Goal: Information Seeking & Learning: Understand process/instructions

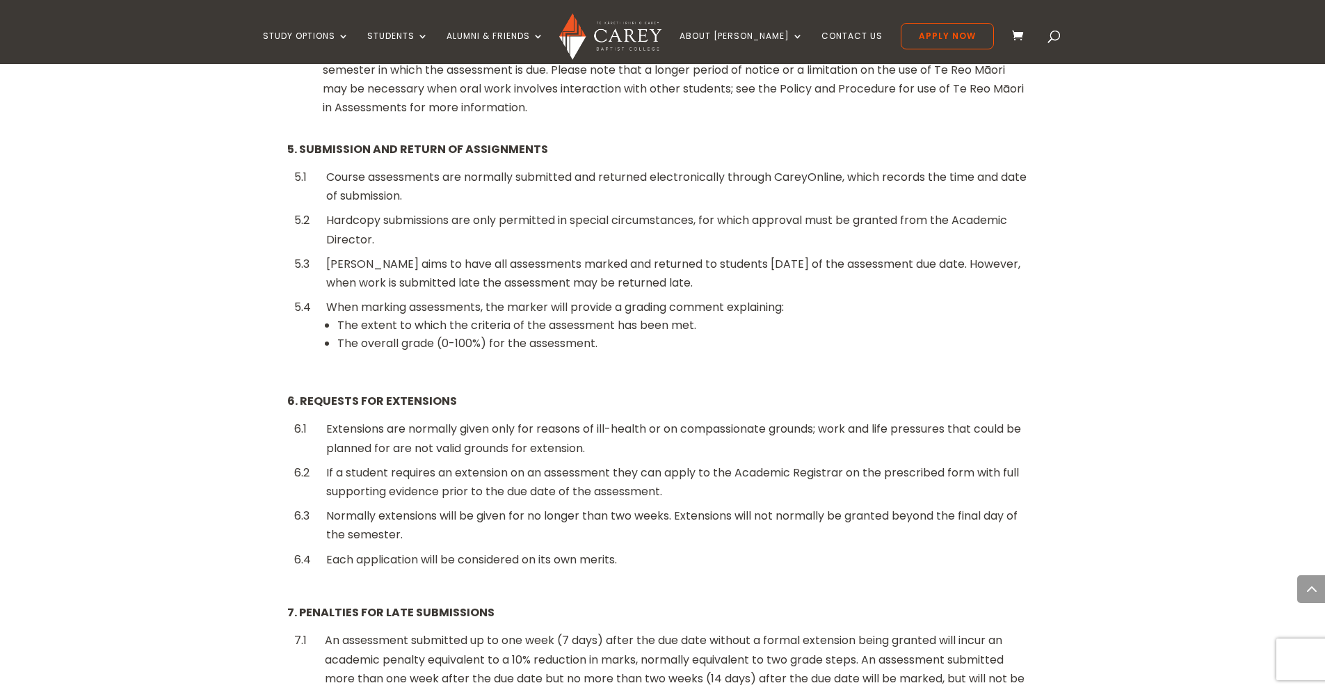
scroll to position [1220, 0]
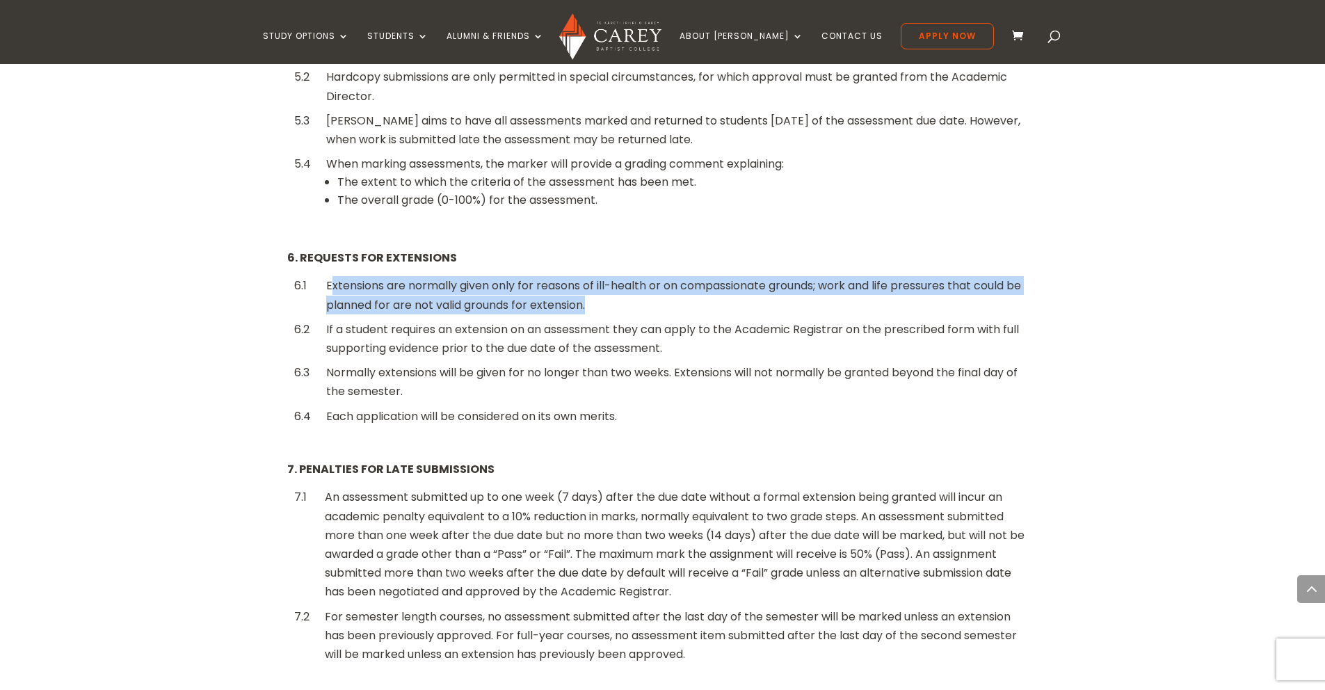
drag, startPoint x: 717, startPoint y: 282, endPoint x: 408, endPoint y: 326, distance: 312.7
click at [715, 282] on div "Extensions are normally given only for reasons of ill-health or on compassionat…" at bounding box center [678, 295] width 705 height 38
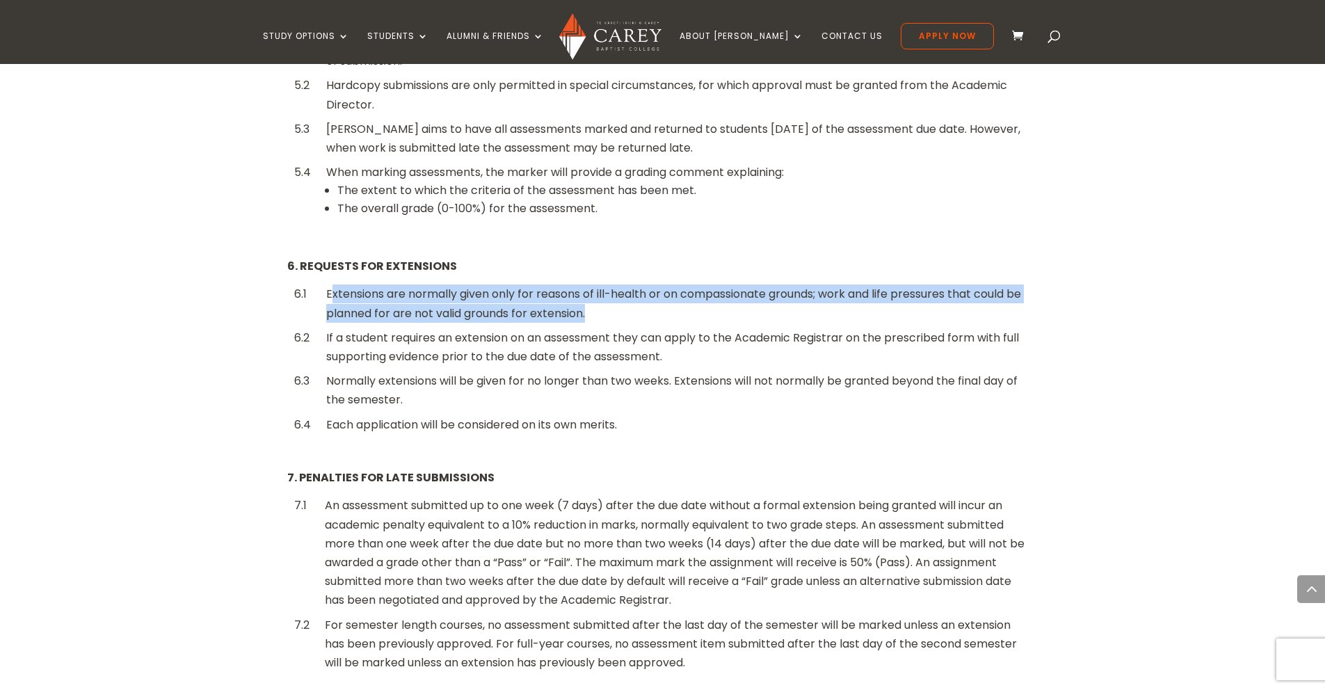
click at [408, 328] on div "If a student requires an extension on an assessment they can apply to the Acade…" at bounding box center [678, 347] width 705 height 38
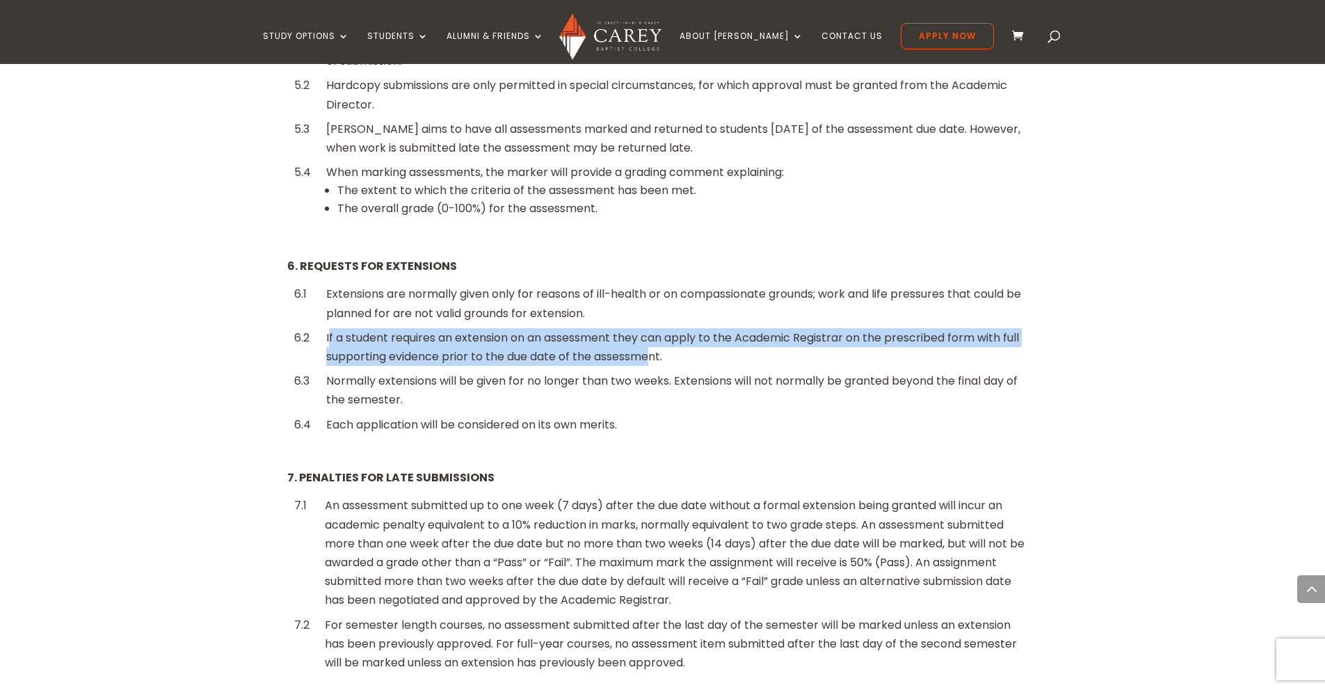
drag, startPoint x: 328, startPoint y: 318, endPoint x: 687, endPoint y: 340, distance: 359.0
click at [653, 338] on div "If a student requires an extension on an assessment they can apply to the Acade…" at bounding box center [678, 347] width 705 height 38
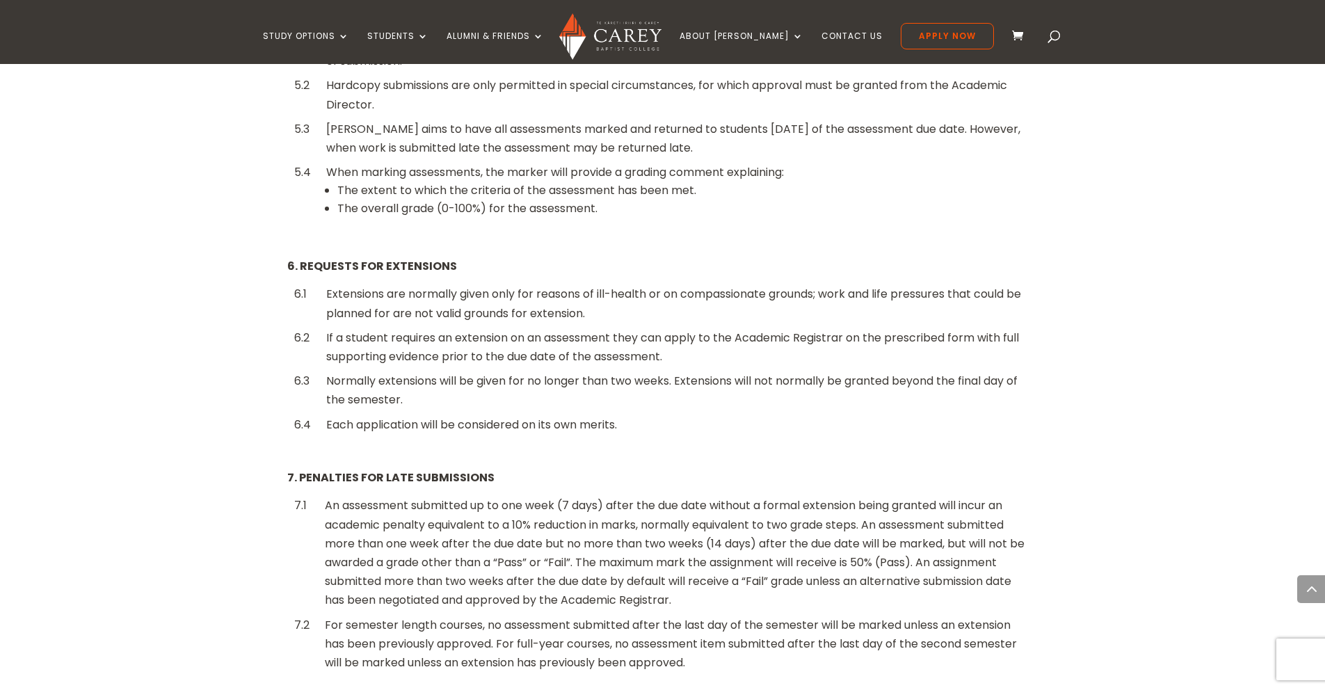
click at [689, 340] on div "If a student requires an extension on an assessment they can apply to the Acade…" at bounding box center [678, 347] width 705 height 38
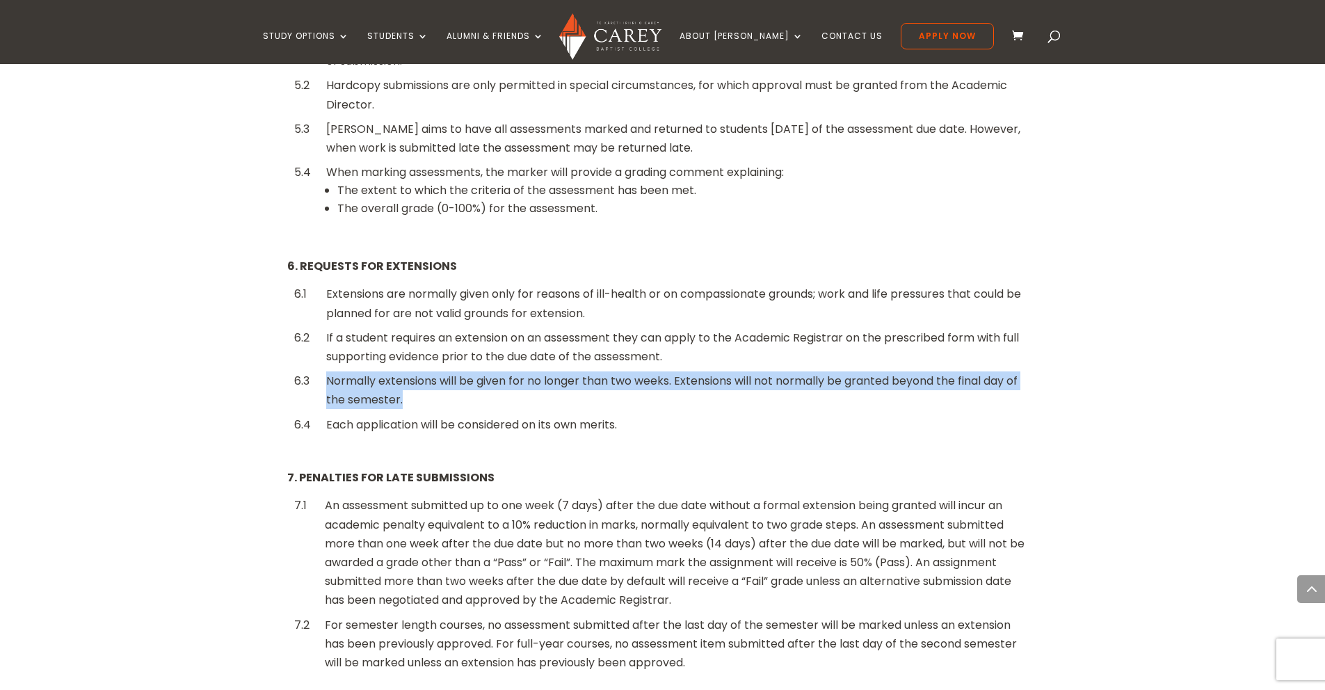
drag, startPoint x: 328, startPoint y: 362, endPoint x: 413, endPoint y: 390, distance: 90.2
click at [413, 390] on div "Normally extensions will be given for no longer than two weeks. Extensions will…" at bounding box center [678, 391] width 705 height 38
drag, startPoint x: 418, startPoint y: 391, endPoint x: 408, endPoint y: 393, distance: 10.6
click at [418, 391] on div "Normally extensions will be given for no longer than two weeks. Extensions will…" at bounding box center [678, 390] width 719 height 42
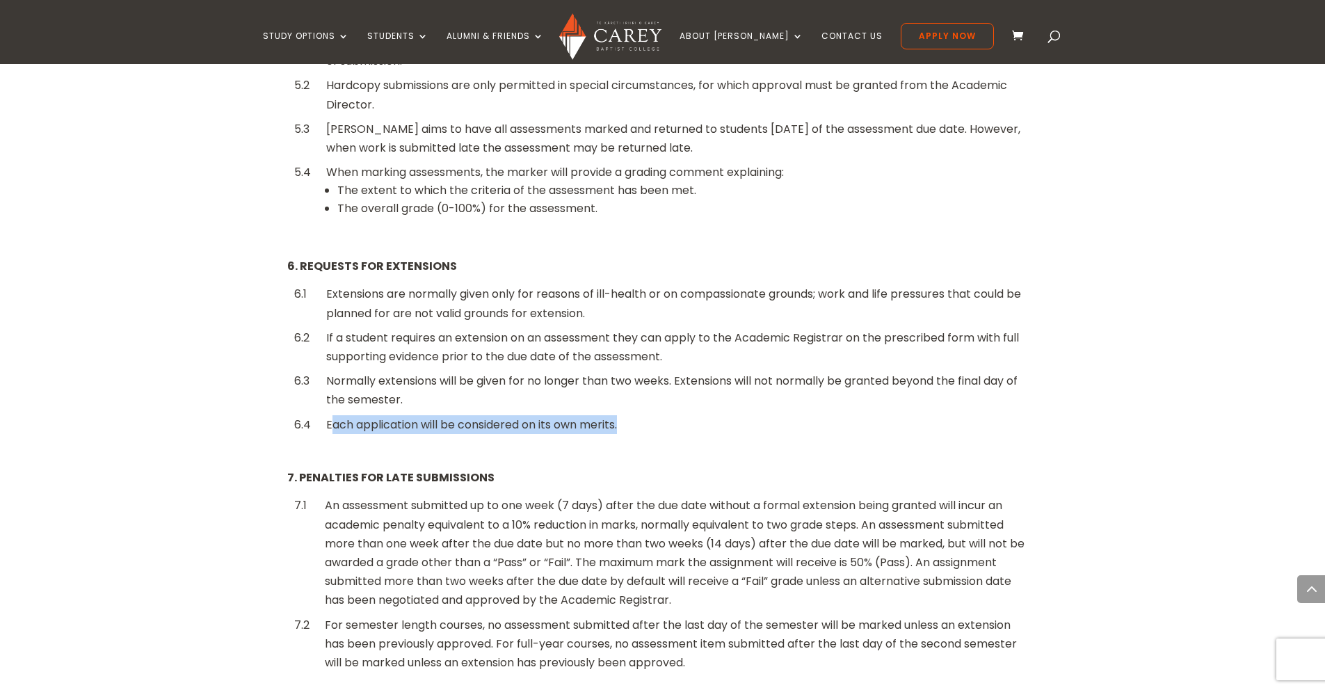
drag, startPoint x: 344, startPoint y: 399, endPoint x: 692, endPoint y: 410, distance: 348.7
click at [692, 415] on div "Each application will be considered on its own merits." at bounding box center [678, 424] width 705 height 19
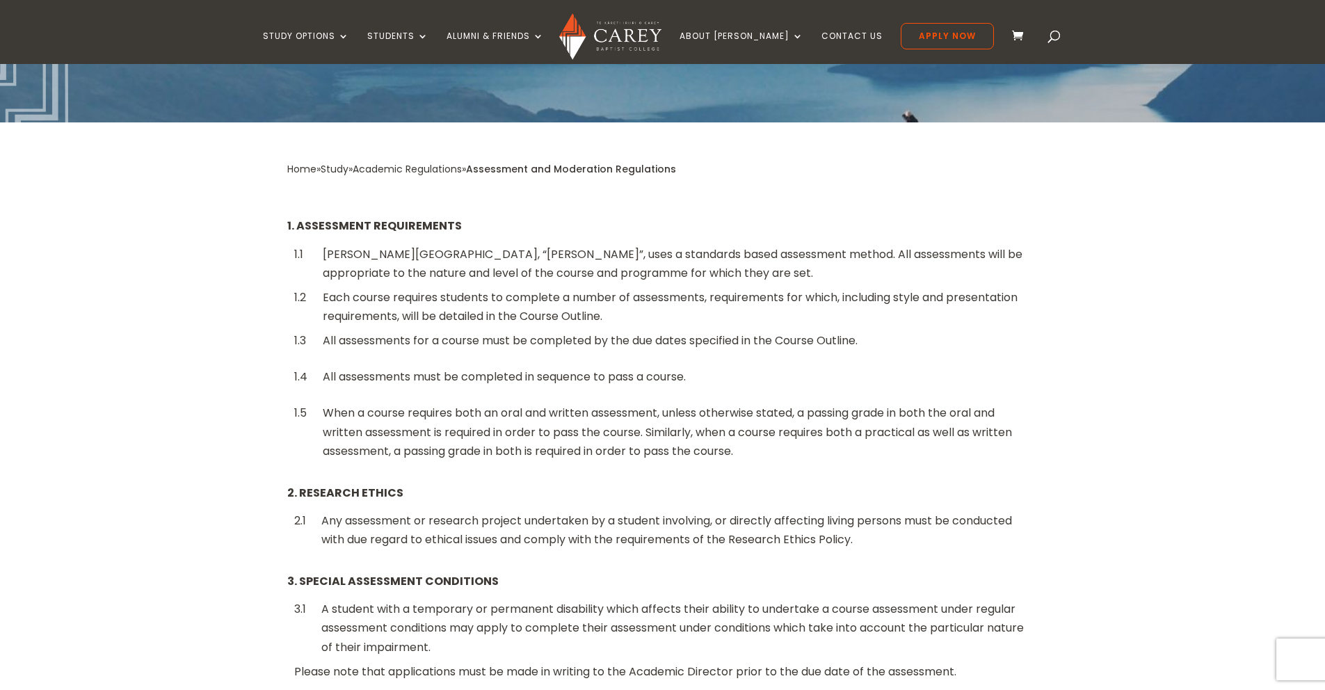
scroll to position [145, 0]
